Goal: Communication & Community: Connect with others

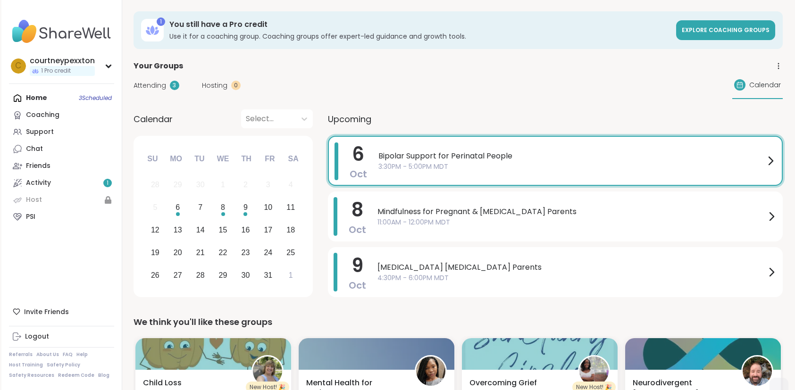
click at [46, 98] on div "Home 3 Scheduled Coaching Support Chat Friends Activity 1 Host PSI" at bounding box center [61, 158] width 105 height 136
click at [569, 202] on div "Mindfulness for Pregnant & [MEDICAL_DATA] Parents 11:00AM - 12:00PM MDT" at bounding box center [578, 216] width 400 height 39
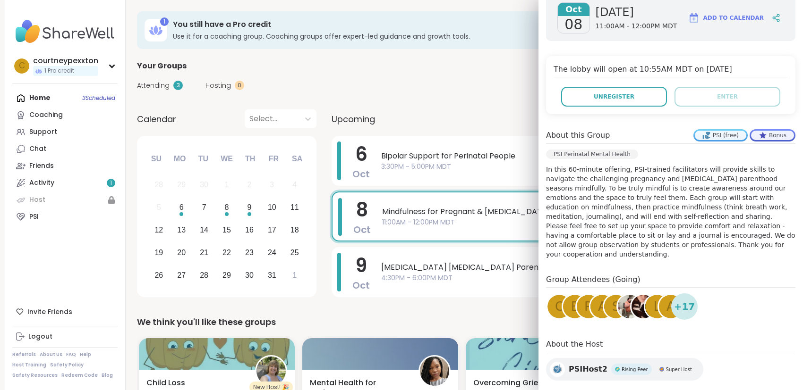
scroll to position [167, 0]
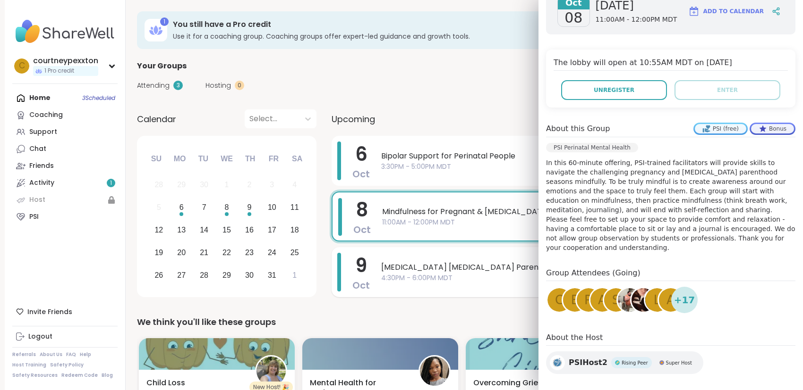
click at [456, 274] on span "4:30PM - 6:00PM MDT" at bounding box center [575, 278] width 389 height 10
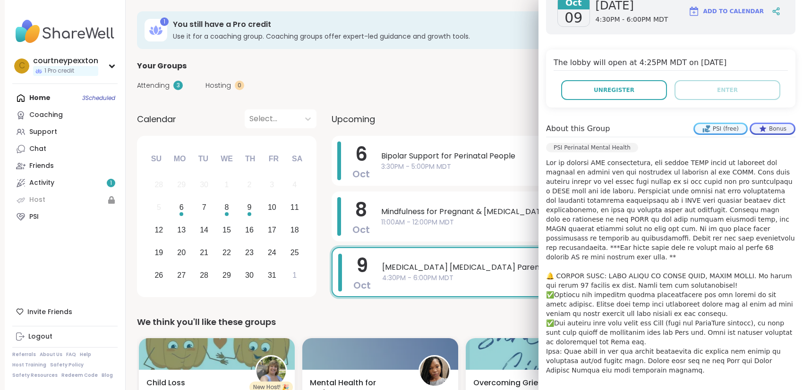
scroll to position [150, 0]
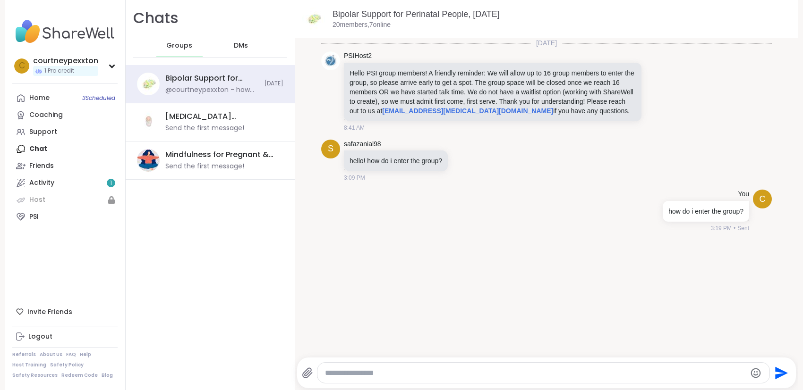
click at [51, 148] on div "Home 3 Scheduled Coaching Support Chat Friends Activity 1 Host PSI" at bounding box center [64, 158] width 105 height 136
click at [39, 118] on div "Coaching" at bounding box center [46, 114] width 34 height 9
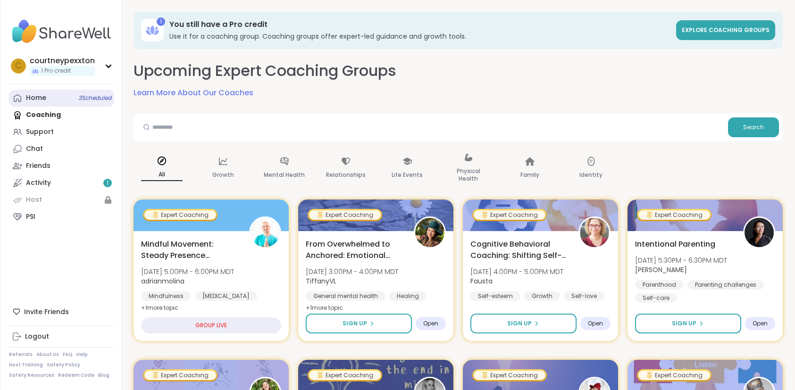
click at [54, 99] on link "Home 3 Scheduled" at bounding box center [61, 98] width 105 height 17
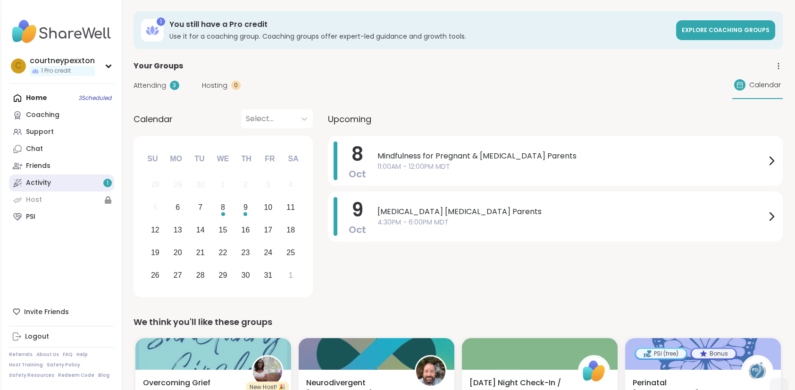
click at [60, 179] on link "Activity 1" at bounding box center [61, 183] width 105 height 17
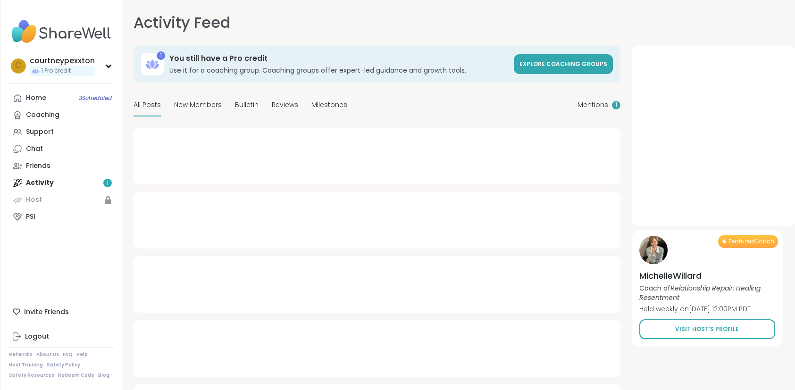
type textarea "*"
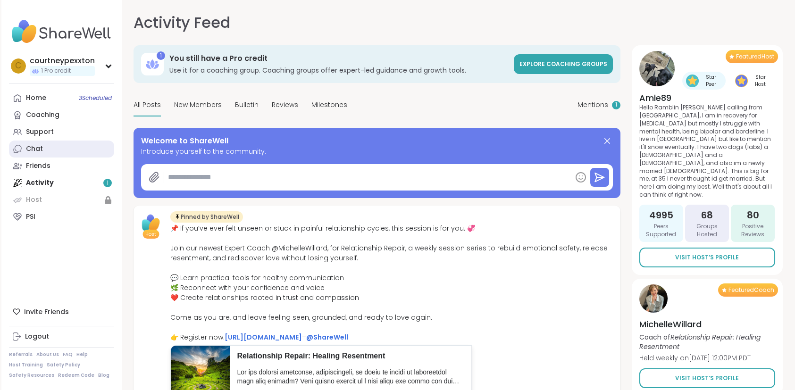
click at [40, 149] on div "Chat" at bounding box center [34, 148] width 17 height 9
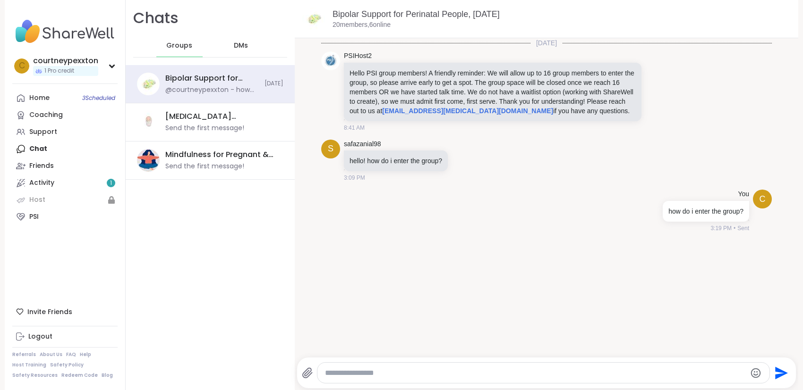
click at [243, 45] on div "DMs" at bounding box center [241, 45] width 46 height 23
